Goal: Task Accomplishment & Management: Use online tool/utility

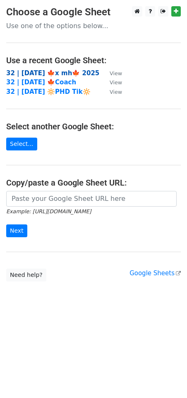
click at [33, 74] on strong "32 | OCT 2 🍁x mh🍁 2025" at bounding box center [52, 72] width 93 height 7
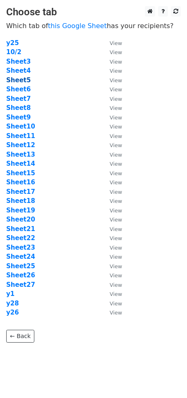
click at [22, 81] on strong "Sheet5" at bounding box center [18, 80] width 24 height 7
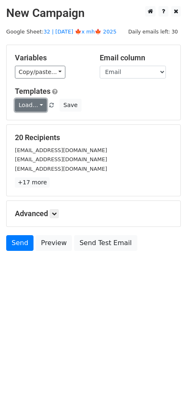
click at [30, 107] on link "Load..." at bounding box center [31, 105] width 32 height 13
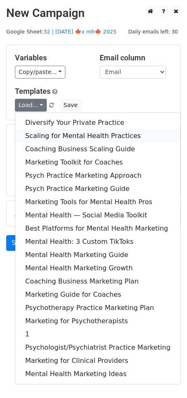
click at [46, 135] on link "Scaling for Mental Health Practices" at bounding box center [97, 135] width 165 height 13
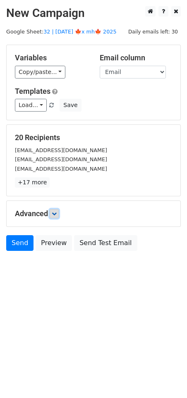
click at [55, 216] on link at bounding box center [54, 213] width 9 height 9
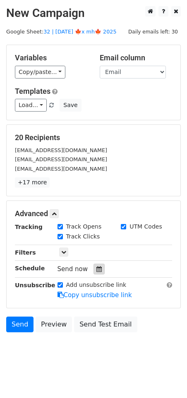
click at [93, 264] on div at bounding box center [98, 269] width 11 height 11
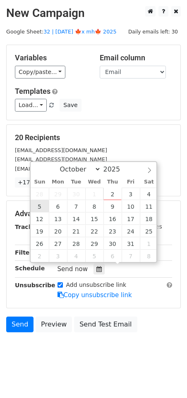
type input "2025-10-05 12:00"
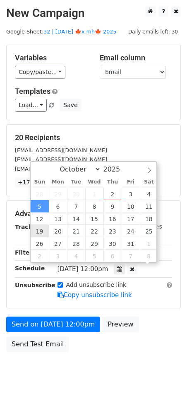
drag, startPoint x: 45, startPoint y: 204, endPoint x: 45, endPoint y: 213, distance: 8.7
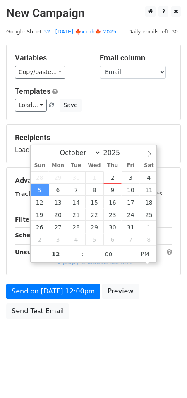
click at [50, 282] on form "Variables Copy/paste... {{Email}} Email column Email Templates Load... Diversif…" at bounding box center [93, 184] width 175 height 279
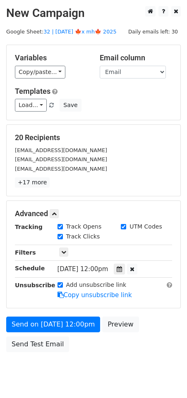
click at [48, 313] on form "Variables Copy/paste... {{Email}} Email column Email Templates Load... Diversif…" at bounding box center [93, 201] width 175 height 312
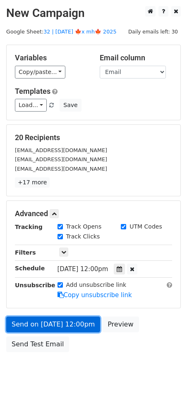
click at [55, 330] on link "Send on Oct 5 at 12:00pm" at bounding box center [53, 325] width 94 height 16
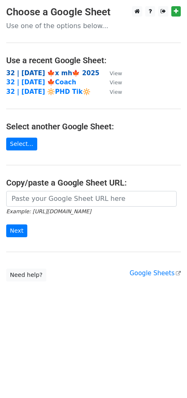
click at [62, 74] on strong "32 | OCT 2 🍁x mh🍁 2025" at bounding box center [52, 72] width 93 height 7
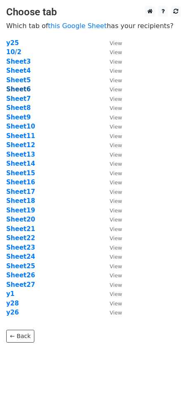
click at [24, 88] on strong "Sheet6" at bounding box center [18, 89] width 24 height 7
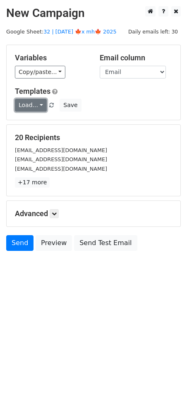
click at [25, 105] on link "Load..." at bounding box center [31, 105] width 32 height 13
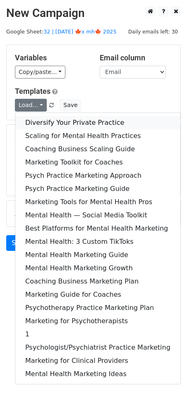
click at [50, 117] on link "Diversify Your Private Practice" at bounding box center [97, 122] width 165 height 13
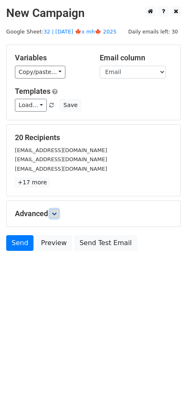
click at [54, 211] on icon at bounding box center [54, 213] width 5 height 5
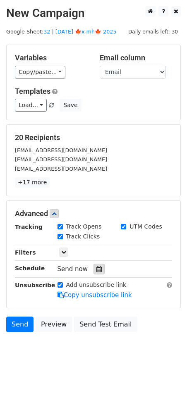
click at [96, 271] on icon at bounding box center [98, 269] width 5 height 6
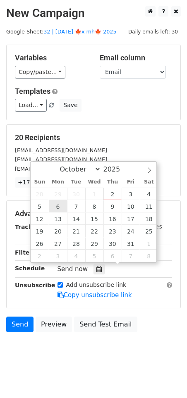
type input "2025-10-06 12:00"
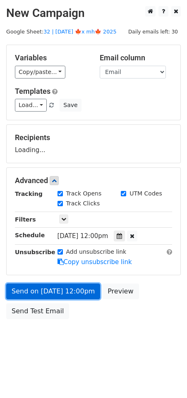
click at [57, 295] on link "Send on Oct 6 at 12:00pm" at bounding box center [53, 292] width 94 height 16
